Goal: Find contact information: Find contact information

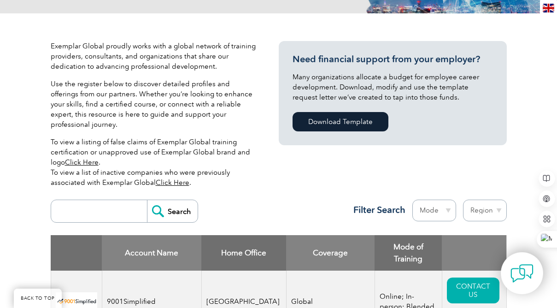
scroll to position [184, 0]
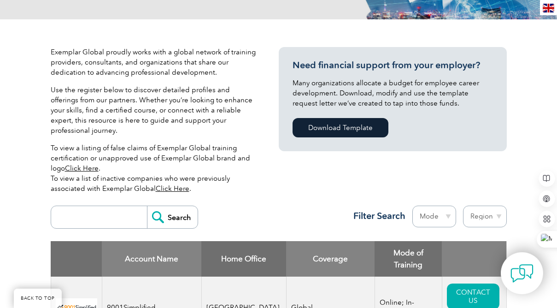
click at [74, 207] on input "search" at bounding box center [101, 217] width 91 height 22
type input "[GEOGRAPHIC_DATA]"
click at [147, 206] on input "Search" at bounding box center [172, 217] width 51 height 22
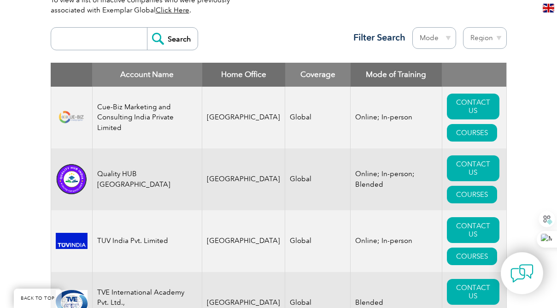
scroll to position [414, 0]
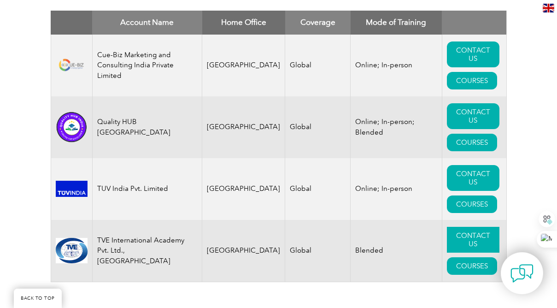
click at [459, 227] on link "CONTACT US" at bounding box center [473, 240] width 52 height 26
click at [453, 107] on link "CONTACT US" at bounding box center [473, 116] width 52 height 26
